Goal: Information Seeking & Learning: Check status

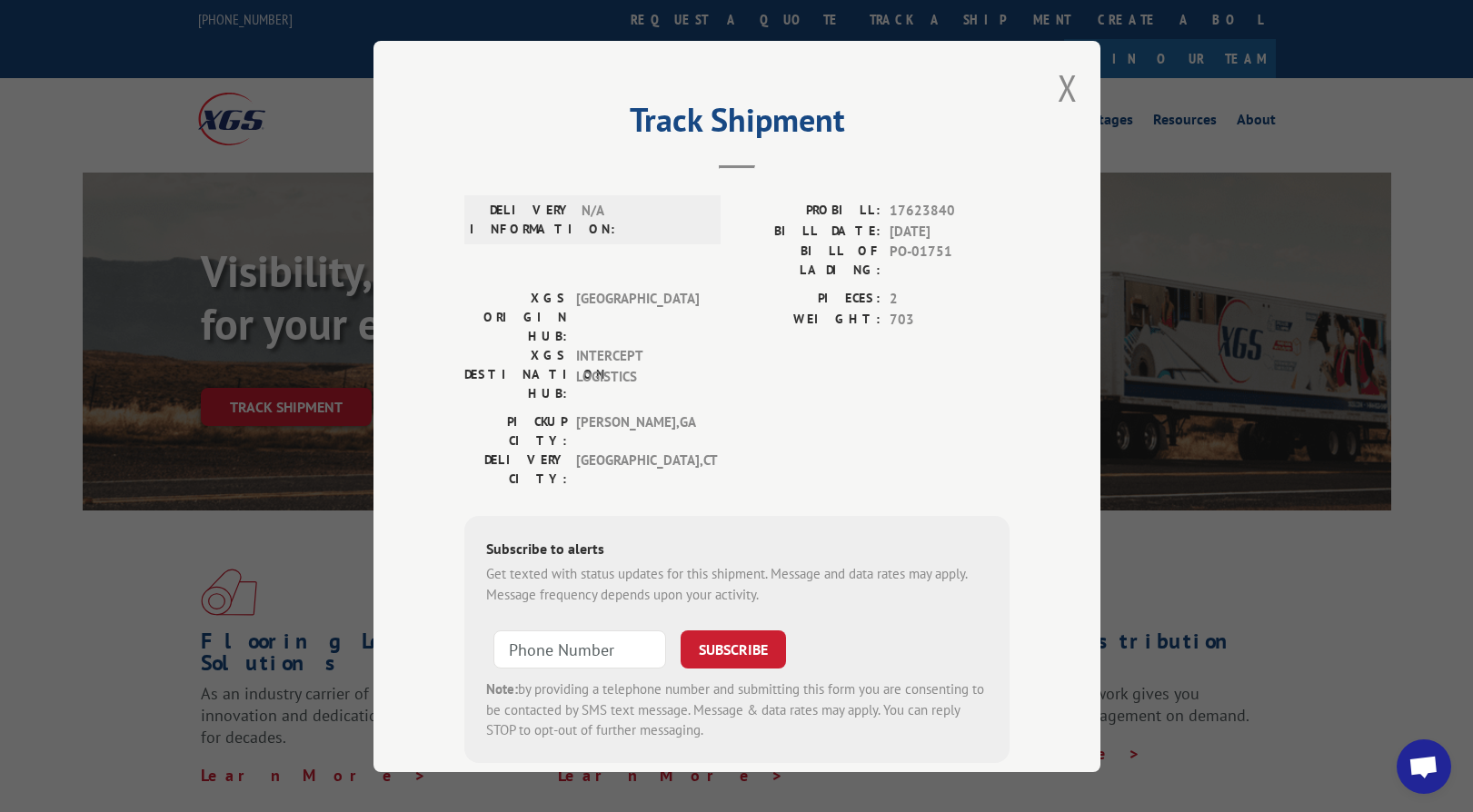
click at [1077, 61] on div "Track Shipment DELIVERY INFORMATION: N/A PROBILL: 17623840 BILL DATE: 09/22/202…" at bounding box center [736, 406] width 727 height 731
click at [1067, 72] on button "Close modal" at bounding box center [1067, 88] width 20 height 48
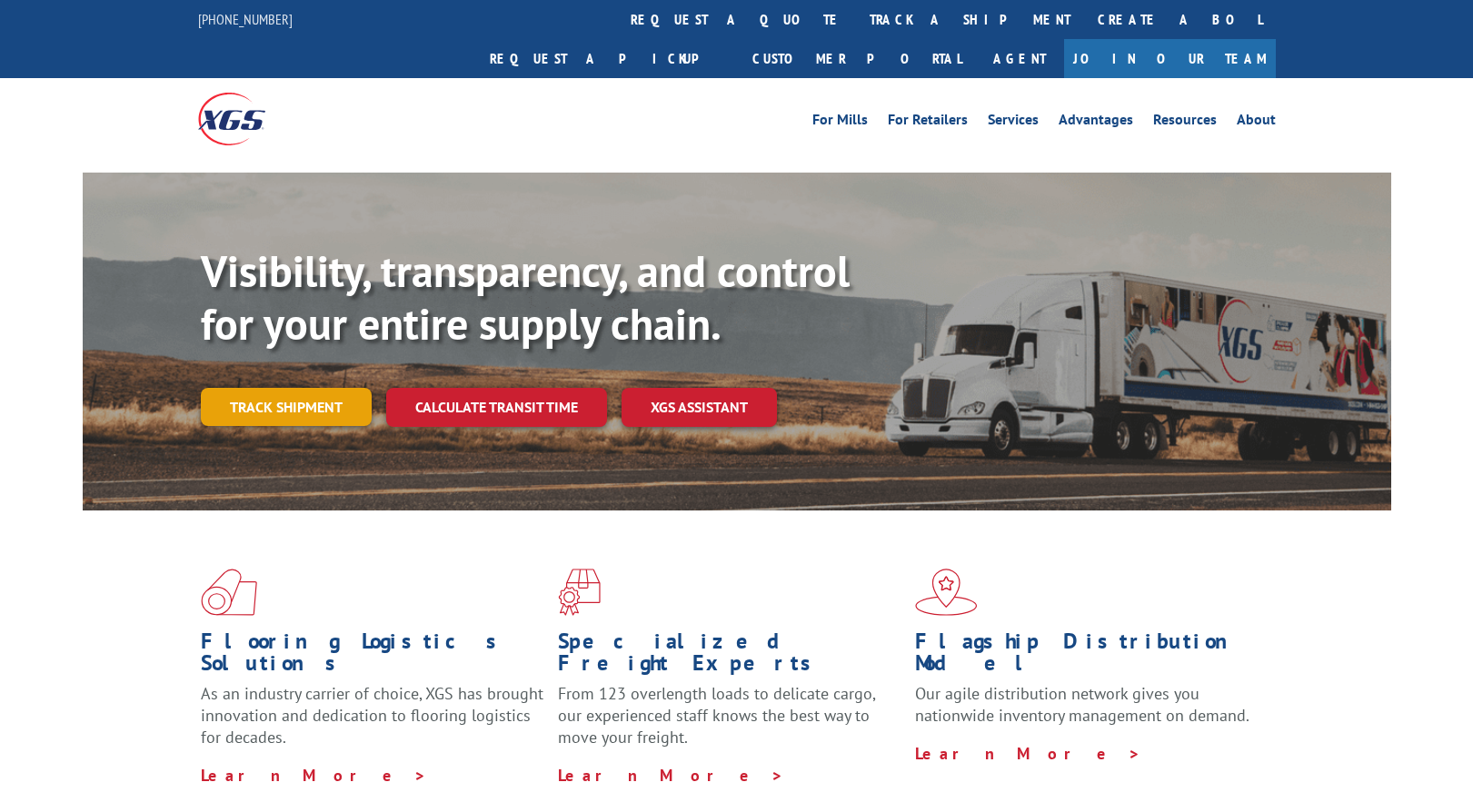
click at [296, 388] on link "Track shipment" at bounding box center [285, 406] width 170 height 38
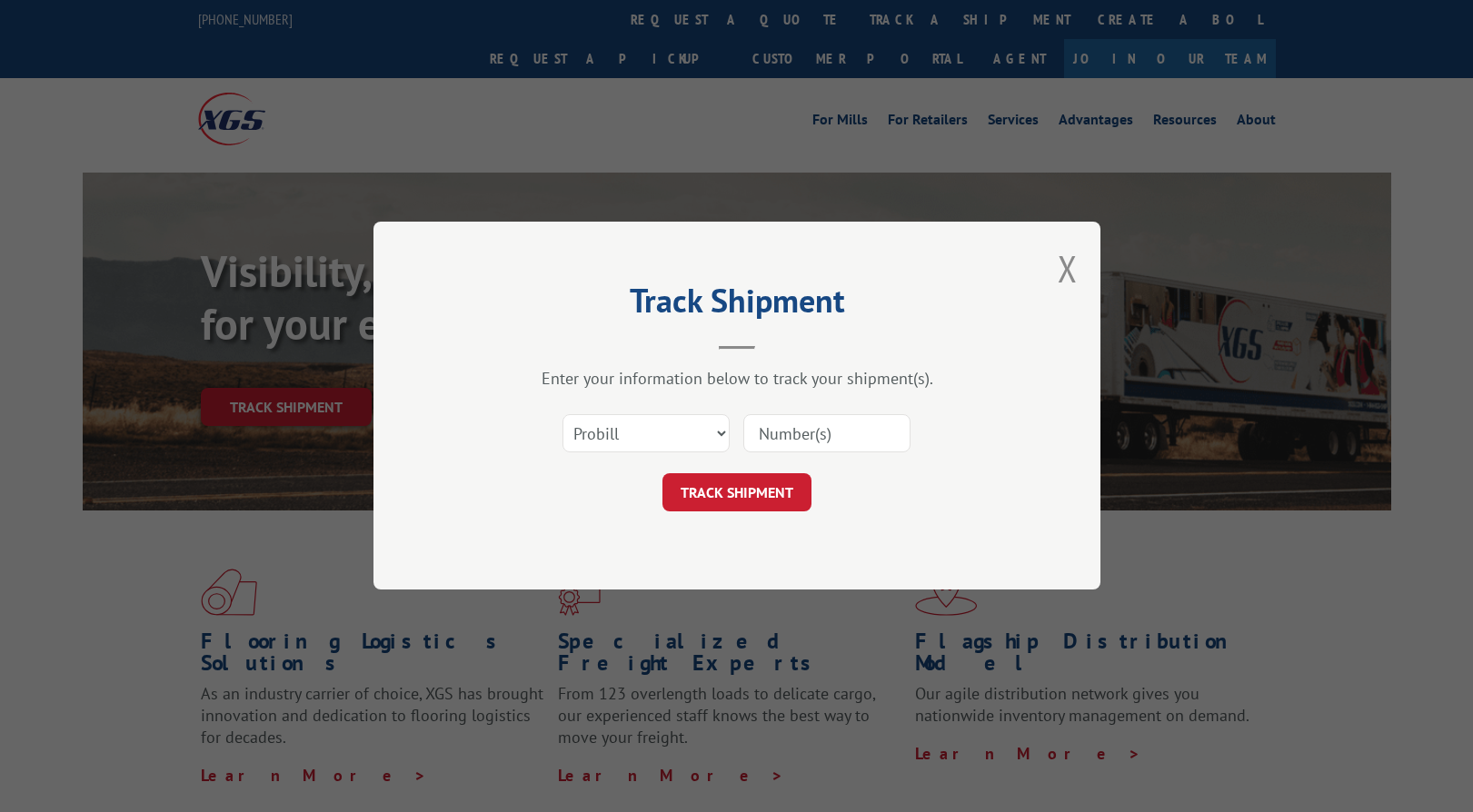
click at [776, 423] on input at bounding box center [827, 434] width 167 height 38
type input "17623840"
click at [762, 487] on button "TRACK SHIPMENT" at bounding box center [737, 493] width 149 height 38
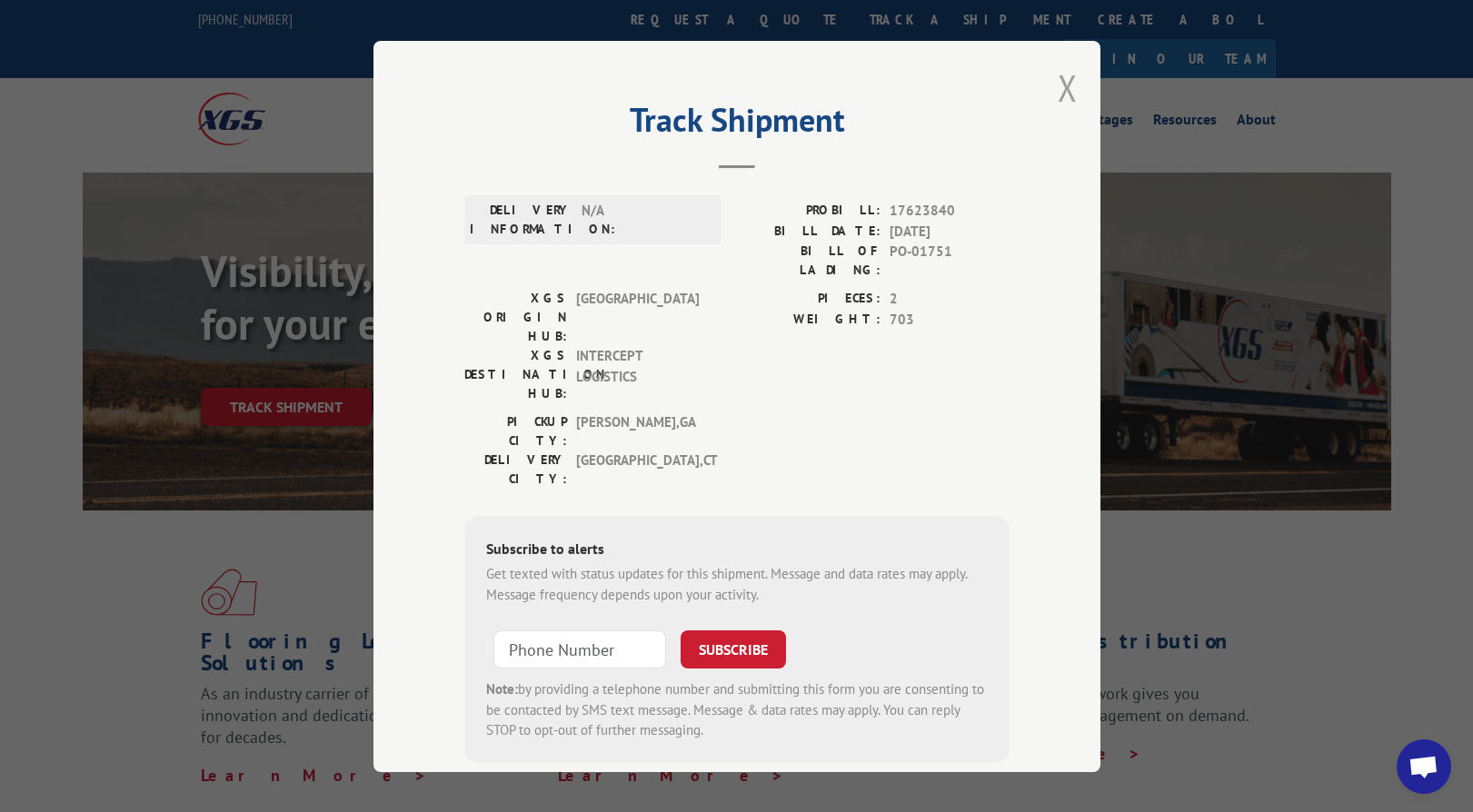
click at [1070, 86] on button "Close modal" at bounding box center [1067, 88] width 20 height 48
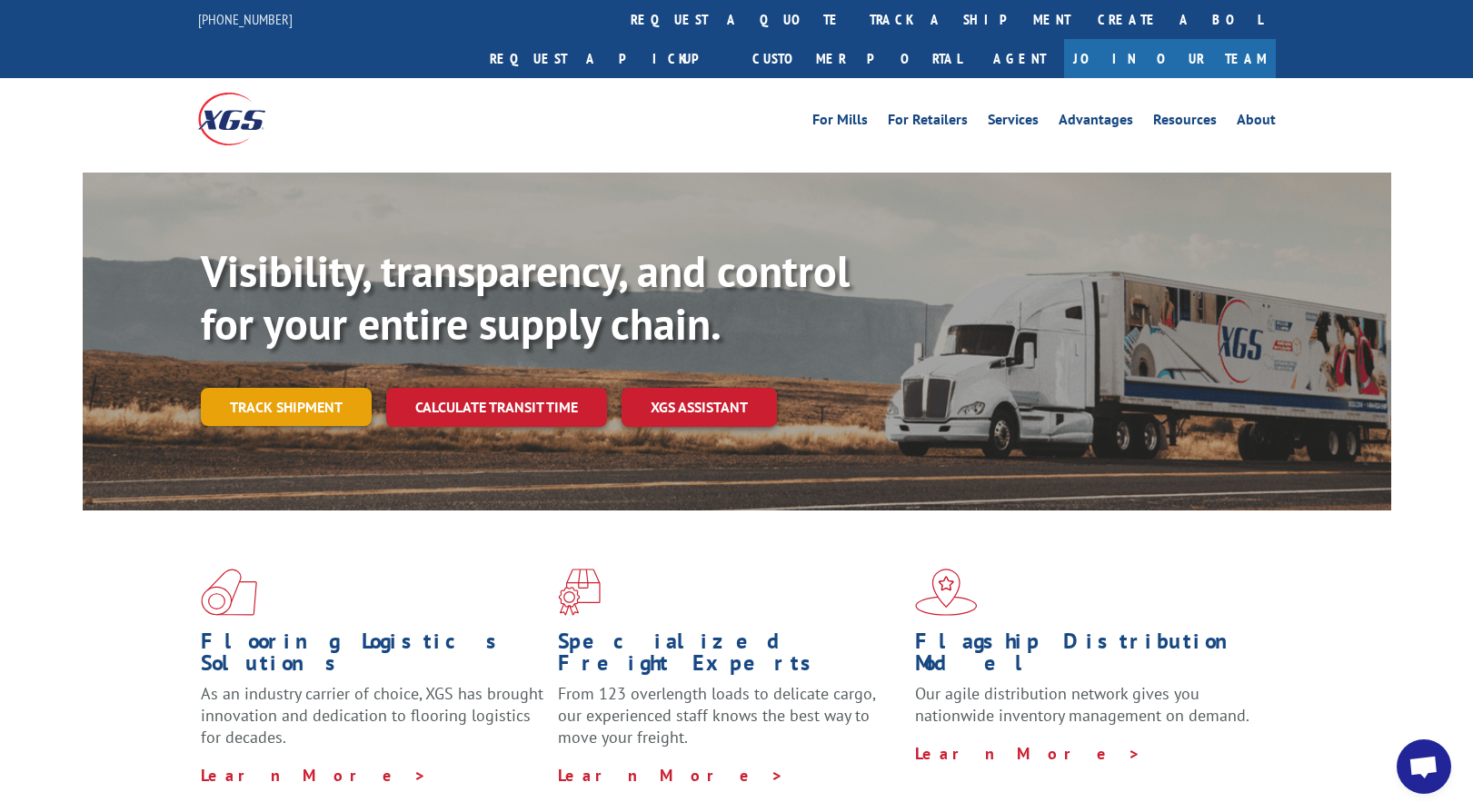
click at [345, 388] on link "Track shipment" at bounding box center [285, 406] width 170 height 38
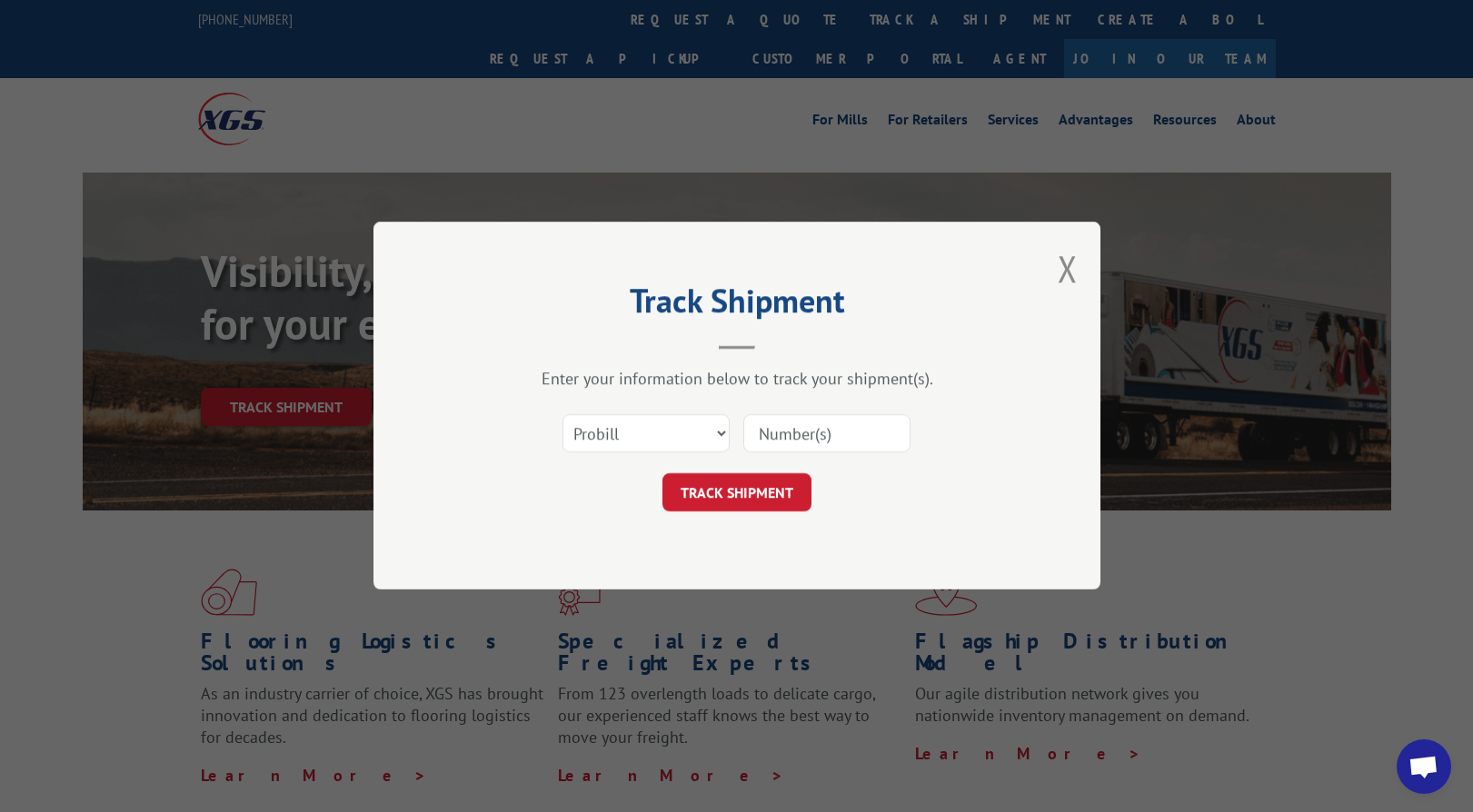
click at [846, 442] on input at bounding box center [827, 434] width 167 height 38
type input "17623840"
click at [700, 490] on button "TRACK SHIPMENT" at bounding box center [737, 493] width 149 height 38
